Goal: Task Accomplishment & Management: Use online tool/utility

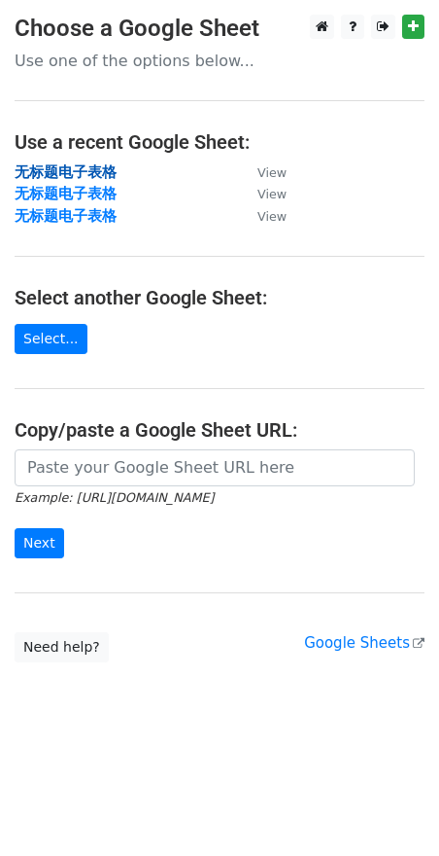
click at [105, 174] on strong "无标题电子表格" at bounding box center [66, 171] width 102 height 17
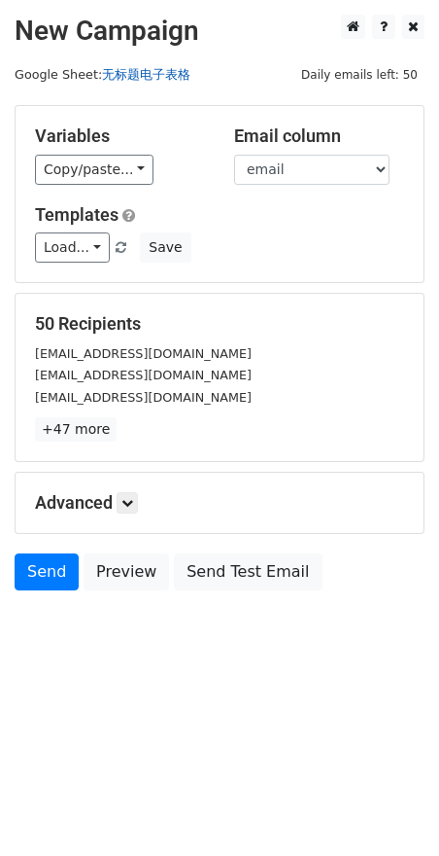
click at [182, 71] on link "无标题电子表格" at bounding box center [146, 74] width 88 height 15
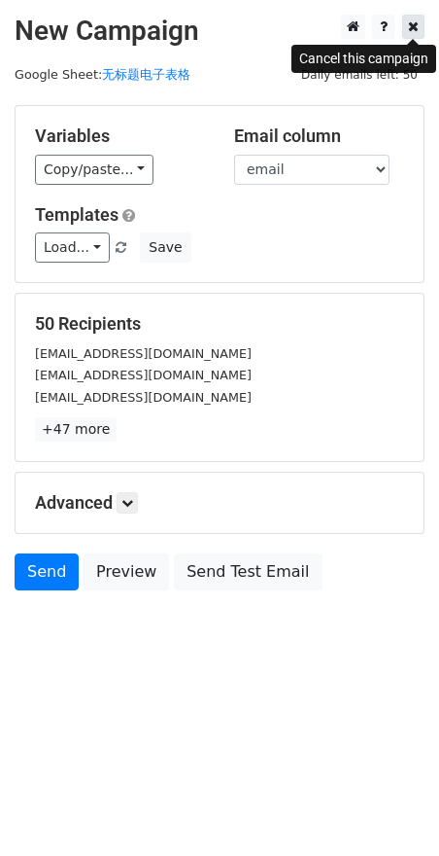
click at [412, 30] on icon at bounding box center [413, 26] width 11 height 14
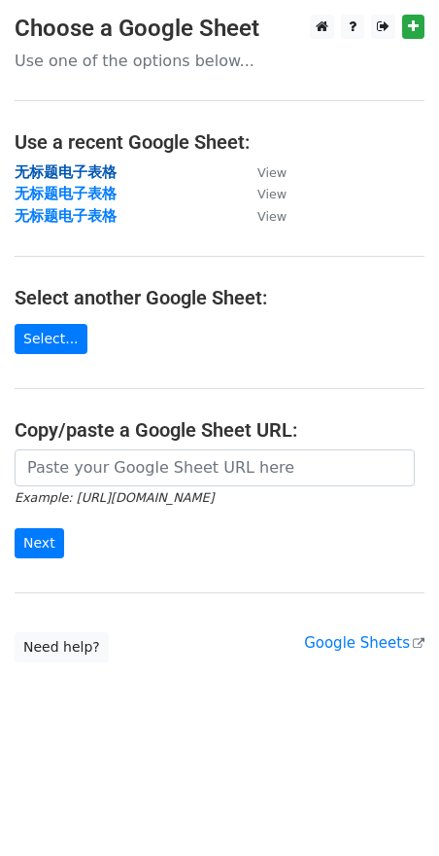
click at [65, 167] on strong "无标题电子表格" at bounding box center [66, 171] width 102 height 17
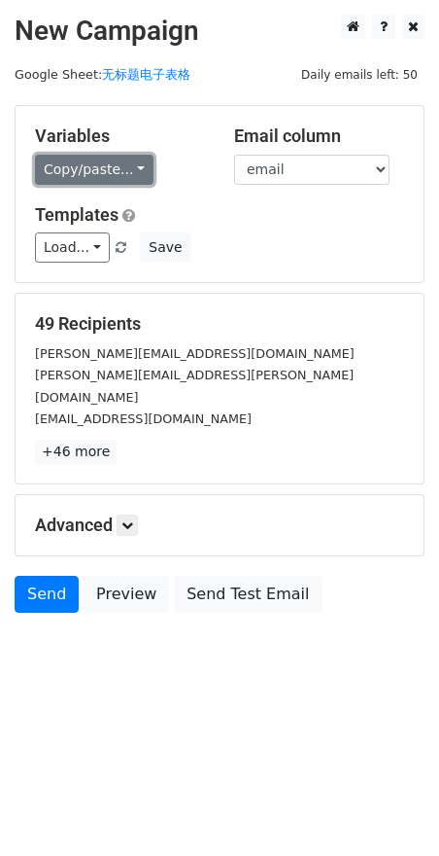
click at [114, 179] on link "Copy/paste..." at bounding box center [94, 170] width 119 height 30
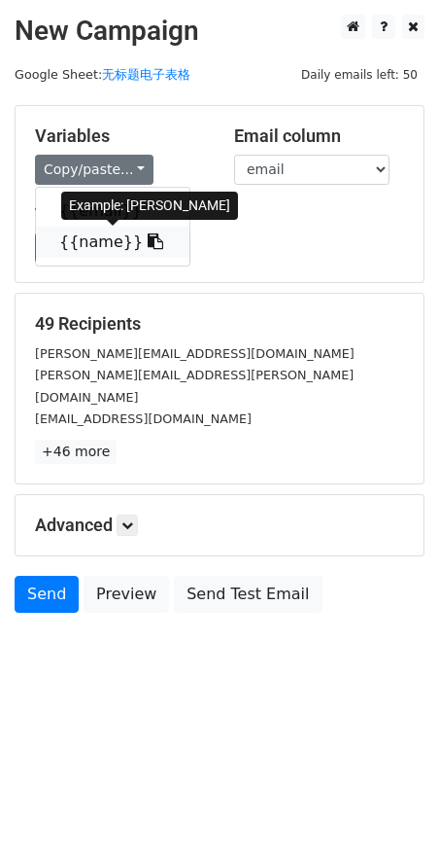
click at [101, 238] on link "{{name}}" at bounding box center [113, 242] width 154 height 31
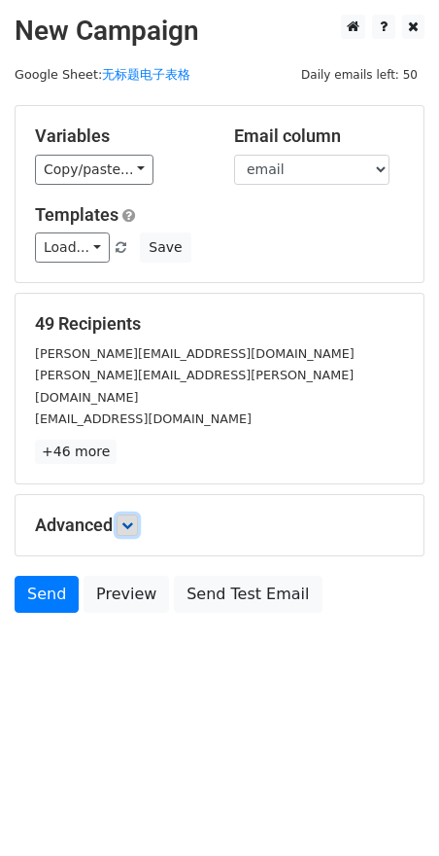
click at [124, 519] on icon at bounding box center [128, 525] width 12 height 12
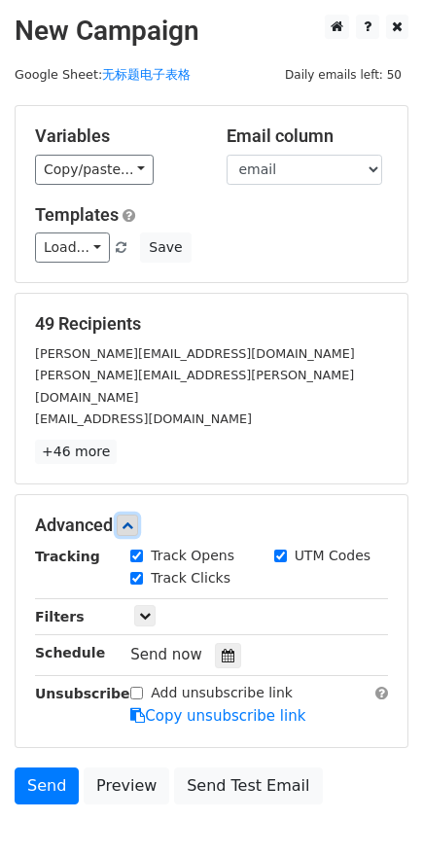
click at [124, 519] on icon at bounding box center [128, 525] width 12 height 12
